Goal: Task Accomplishment & Management: Manage account settings

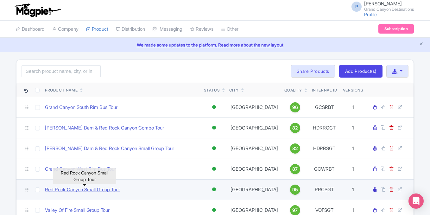
click at [101, 192] on link "Red Rock Canyon Small Group Tour" at bounding box center [82, 189] width 75 height 7
click at [89, 190] on link "Red Rock Canyon Small Group Tour" at bounding box center [82, 189] width 75 height 7
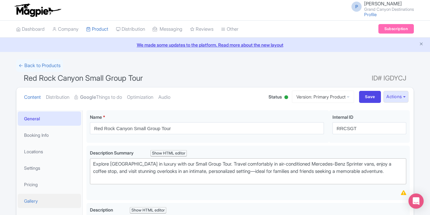
click at [36, 200] on link "Gallery" at bounding box center [49, 201] width 63 height 14
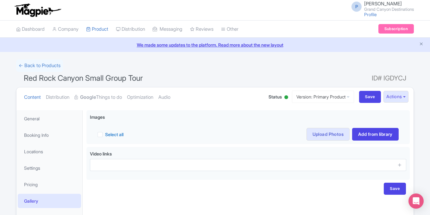
scroll to position [62, 0]
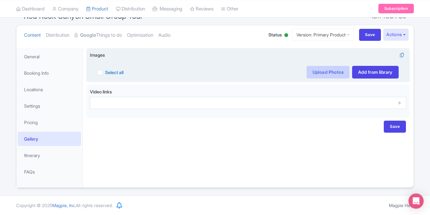
click at [327, 74] on link "Upload Photos" at bounding box center [327, 72] width 43 height 13
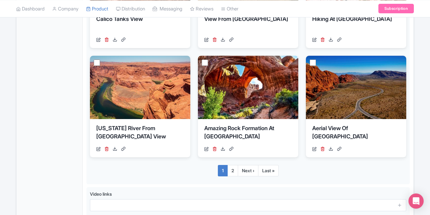
scroll to position [472, 0]
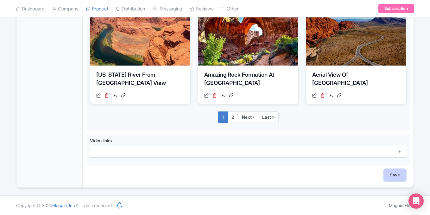
click at [391, 175] on input "Save" at bounding box center [394, 175] width 22 height 12
type input "Saving..."
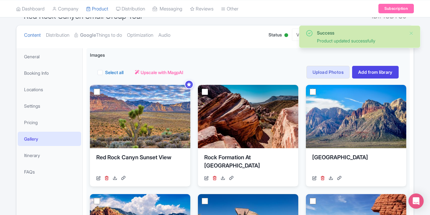
scroll to position [63, 0]
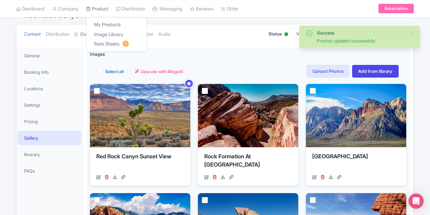
click at [102, 9] on link "Product" at bounding box center [97, 8] width 22 height 17
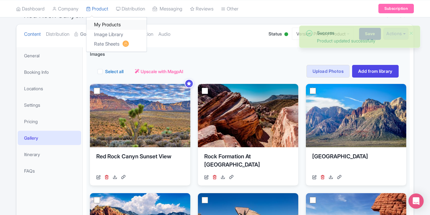
click at [102, 25] on link "My Products" at bounding box center [116, 25] width 60 height 10
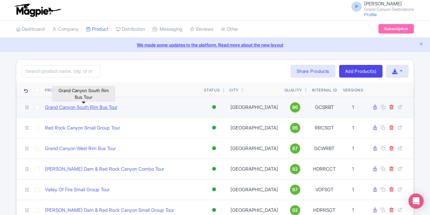
click at [107, 107] on link "Grand Canyon South Rim Bus Tour" at bounding box center [81, 107] width 72 height 7
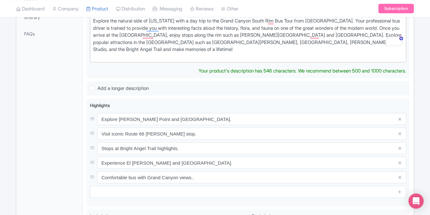
scroll to position [57, 0]
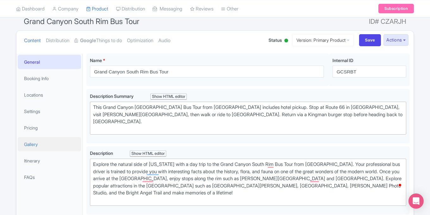
click at [36, 147] on link "Gallery" at bounding box center [49, 144] width 63 height 14
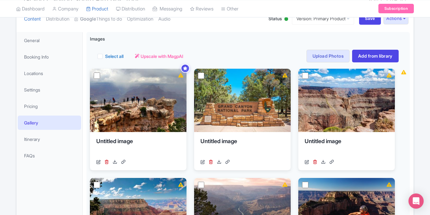
scroll to position [0, 0]
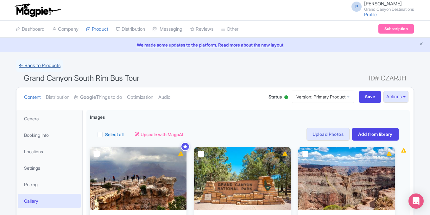
click at [29, 65] on link "← Back to Products" at bounding box center [39, 65] width 47 height 12
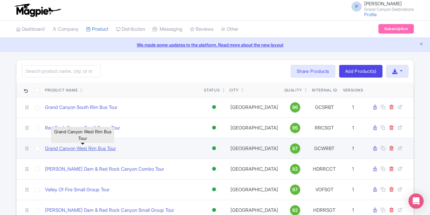
click at [93, 147] on link "Grand Canyon West Rim Bus Tour" at bounding box center [80, 148] width 71 height 7
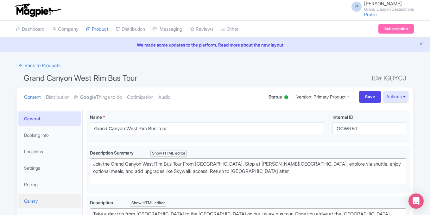
click at [31, 199] on link "Gallery" at bounding box center [49, 201] width 63 height 14
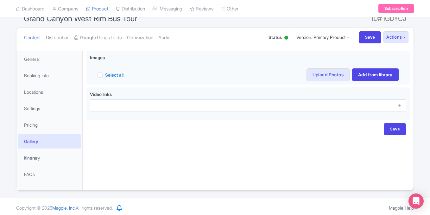
scroll to position [44, 0]
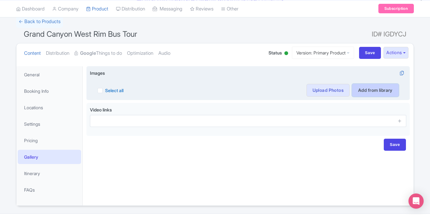
click at [374, 90] on link "Add from library" at bounding box center [375, 90] width 46 height 13
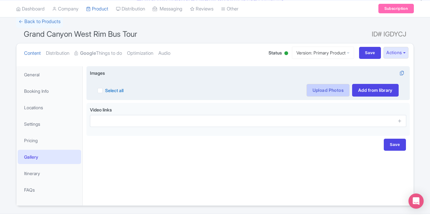
click at [331, 90] on link "Upload Photos" at bounding box center [327, 90] width 43 height 13
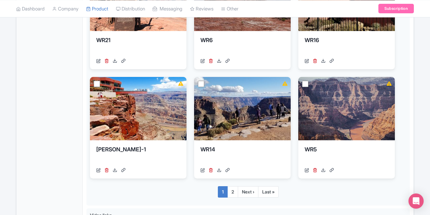
scroll to position [436, 0]
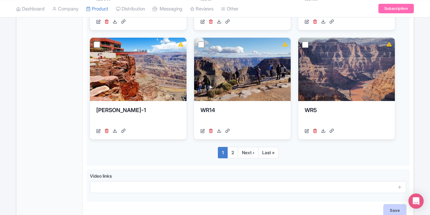
click at [388, 209] on input "Save" at bounding box center [394, 210] width 22 height 12
type input "Saving..."
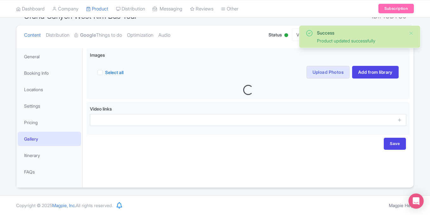
scroll to position [63, 0]
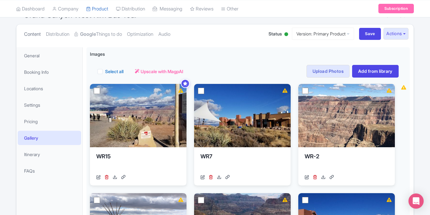
click at [26, 35] on link "Content" at bounding box center [32, 34] width 17 height 20
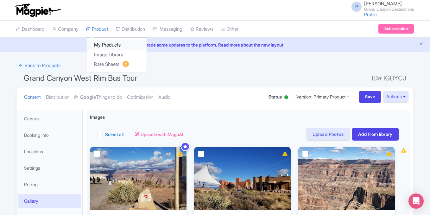
click at [97, 45] on link "My Products" at bounding box center [116, 45] width 60 height 10
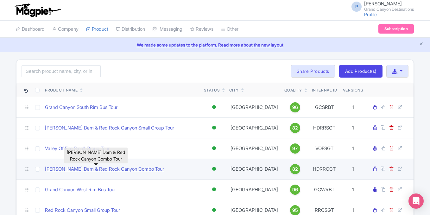
click at [119, 169] on link "Hoover Dam & Red Rock Canyon Combo Tour" at bounding box center [104, 168] width 119 height 7
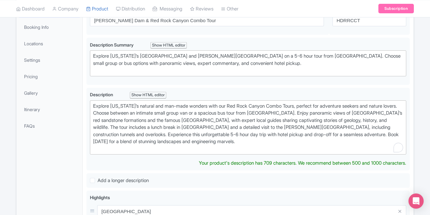
scroll to position [110, 0]
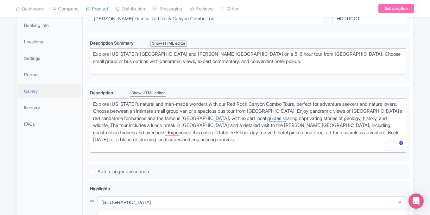
click at [30, 95] on link "Gallery" at bounding box center [49, 91] width 63 height 14
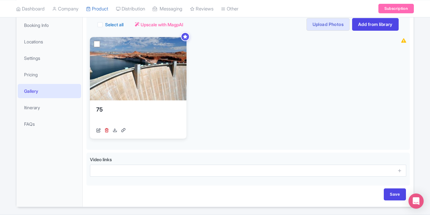
scroll to position [58, 0]
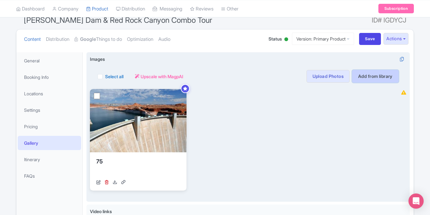
click at [361, 82] on link "Add from library" at bounding box center [375, 76] width 46 height 13
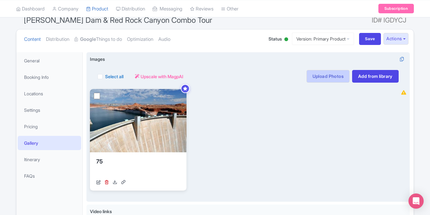
click at [324, 81] on link "Upload Photos" at bounding box center [327, 76] width 43 height 13
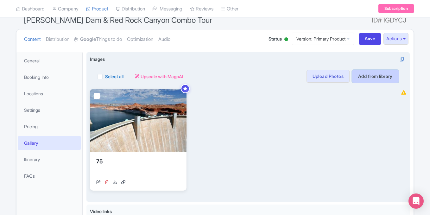
click at [365, 79] on link "Add from library" at bounding box center [375, 76] width 46 height 13
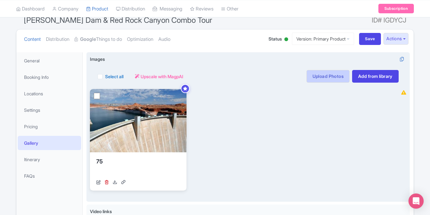
click at [317, 79] on link "Upload Photos" at bounding box center [327, 76] width 43 height 13
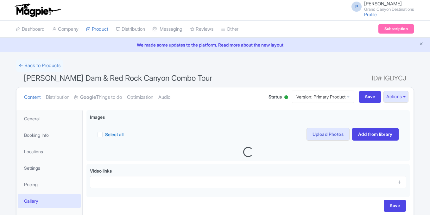
scroll to position [62, 0]
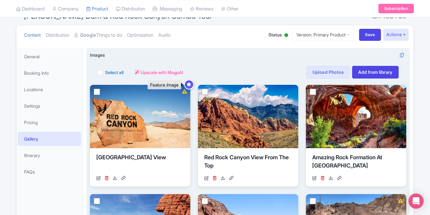
click at [188, 83] on icon at bounding box center [188, 84] width 5 height 4
click at [188, 86] on icon at bounding box center [188, 84] width 5 height 4
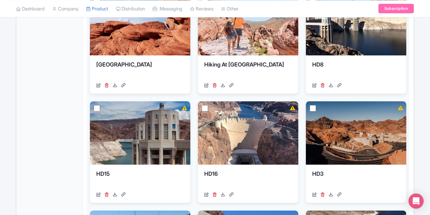
scroll to position [268, 0]
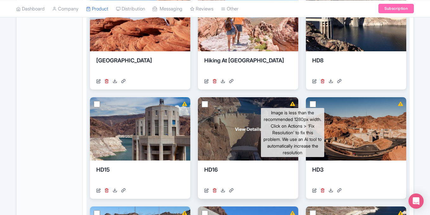
click at [292, 105] on icon at bounding box center [292, 104] width 5 height 4
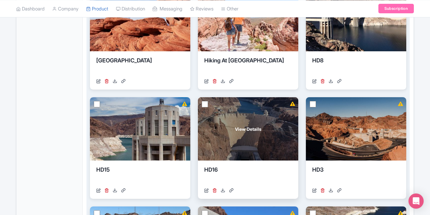
click at [292, 105] on icon at bounding box center [292, 104] width 5 height 4
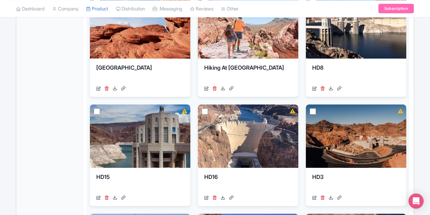
scroll to position [262, 0]
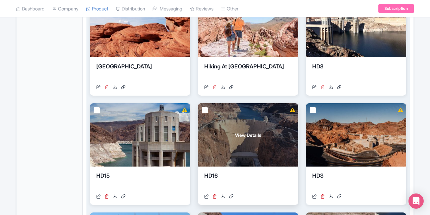
click at [203, 113] on input "checkbox" at bounding box center [204, 110] width 6 height 6
checkbox input "true"
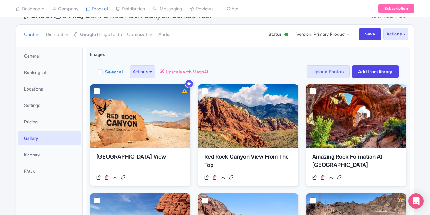
scroll to position [6, 0]
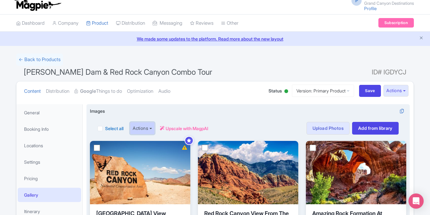
click at [145, 130] on button "Actions" at bounding box center [142, 128] width 25 height 13
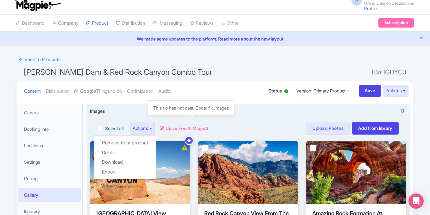
click at [195, 129] on span "Upscale with MagpAI" at bounding box center [186, 128] width 43 height 7
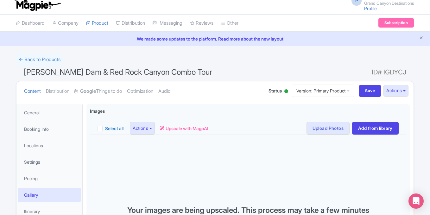
scroll to position [121, 0]
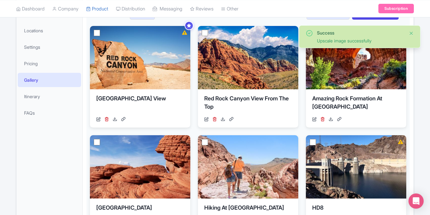
click at [412, 35] on button "Close" at bounding box center [410, 33] width 5 height 8
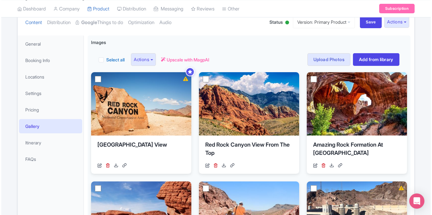
scroll to position [73, 0]
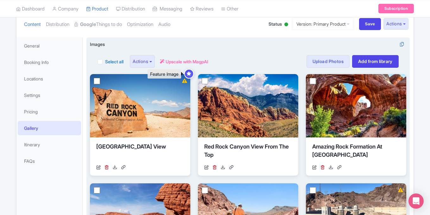
click at [186, 75] on div at bounding box center [189, 74] width 10 height 10
click at [189, 73] on icon at bounding box center [188, 73] width 5 height 4
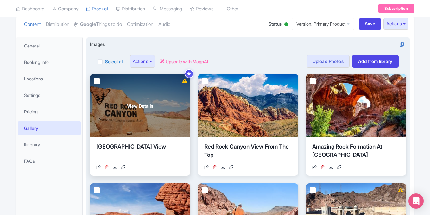
click at [105, 167] on icon at bounding box center [106, 167] width 4 height 4
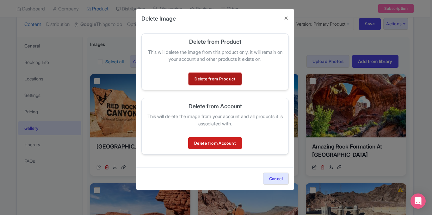
click at [222, 82] on link "Delete from Product" at bounding box center [215, 79] width 53 height 12
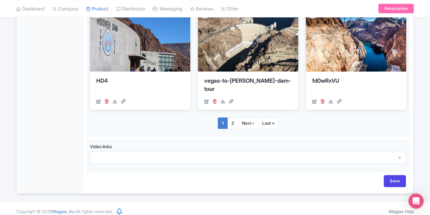
scroll to position [472, 0]
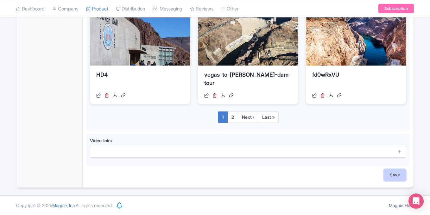
click at [395, 170] on input "Save" at bounding box center [394, 175] width 22 height 12
type input "Saving..."
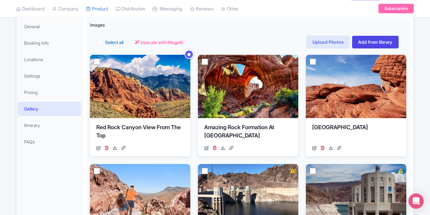
scroll to position [76, 0]
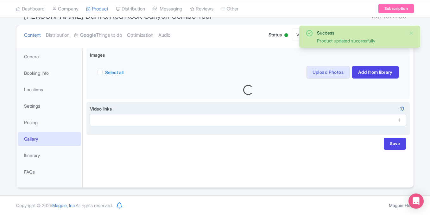
scroll to position [63, 0]
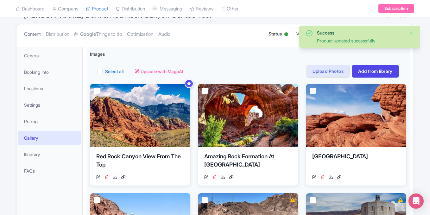
click at [41, 33] on link "Content" at bounding box center [32, 34] width 17 height 20
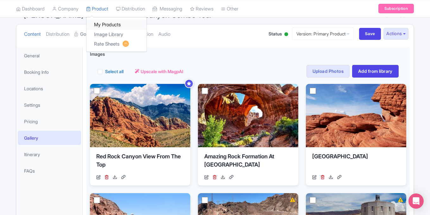
click at [100, 23] on link "My Products" at bounding box center [116, 25] width 60 height 10
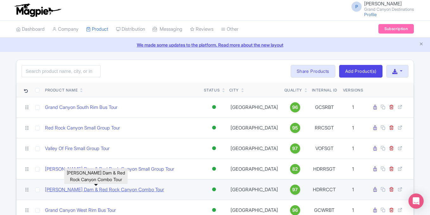
click at [121, 188] on link "[PERSON_NAME] Dam & Red Rock Canyon Combo Tour" at bounding box center [104, 189] width 119 height 7
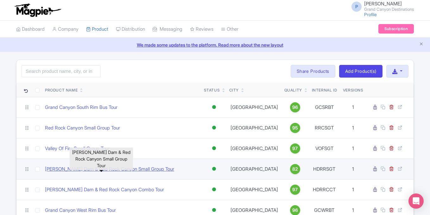
click at [126, 168] on link "[PERSON_NAME] Dam & Red Rock Canyon Small Group Tour" at bounding box center [109, 168] width 129 height 7
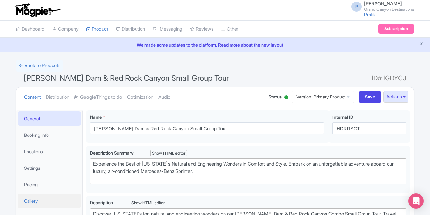
click at [23, 205] on link "Gallery" at bounding box center [49, 201] width 63 height 14
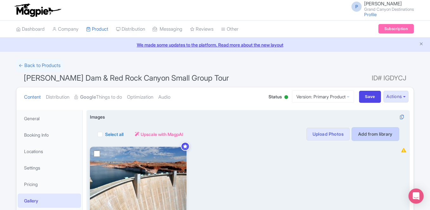
click at [368, 132] on link "Add from library" at bounding box center [375, 134] width 46 height 13
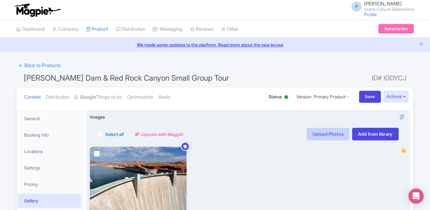
click at [330, 134] on link "Upload Photos" at bounding box center [327, 134] width 43 height 13
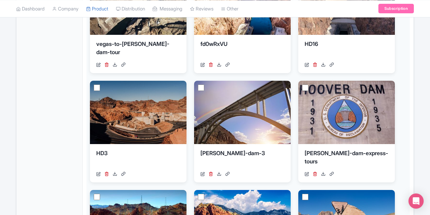
scroll to position [289, 0]
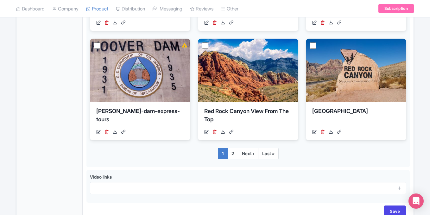
scroll to position [472, 0]
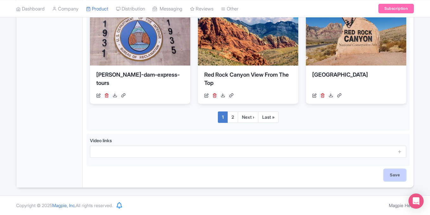
click at [395, 179] on input "Save" at bounding box center [394, 175] width 22 height 12
type input "Saving..."
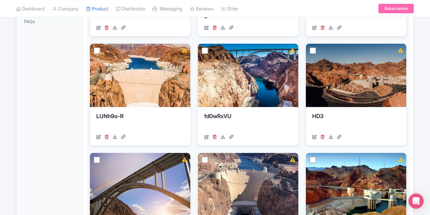
scroll to position [79, 0]
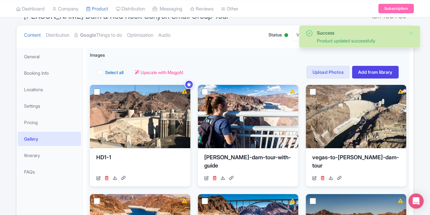
scroll to position [63, 0]
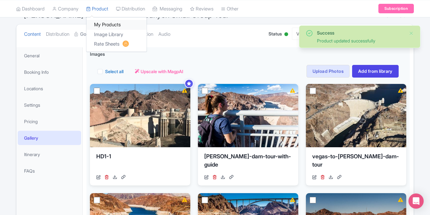
click at [105, 25] on link "My Products" at bounding box center [116, 25] width 60 height 10
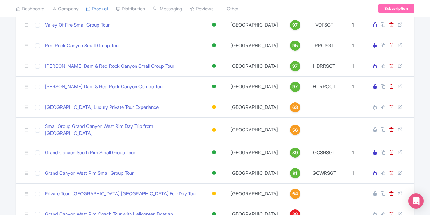
scroll to position [126, 0]
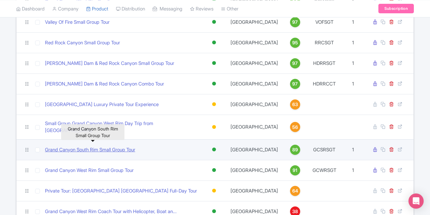
click at [121, 146] on link "Grand Canyon South Rim Small Group Tour" at bounding box center [90, 149] width 90 height 7
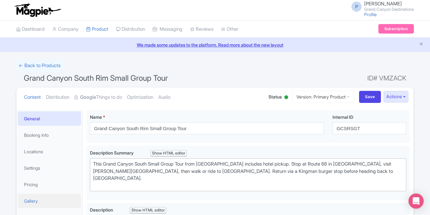
click at [40, 199] on link "Gallery" at bounding box center [49, 201] width 63 height 14
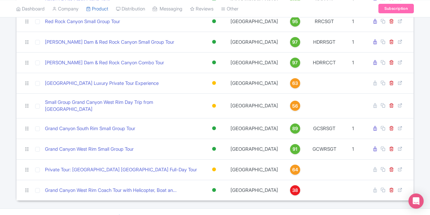
scroll to position [156, 0]
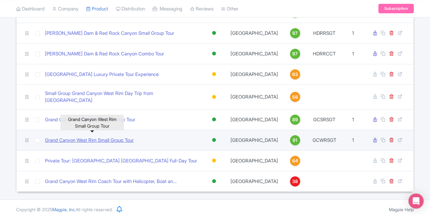
click at [108, 137] on link "Grand Canyon West Rim Small Group Tour" at bounding box center [89, 140] width 89 height 7
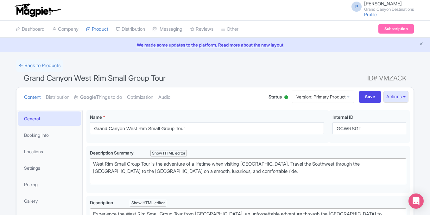
scroll to position [136, 0]
